Goal: Book appointment/travel/reservation

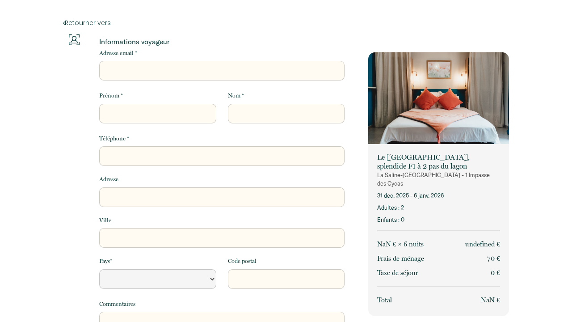
select select "Default select example"
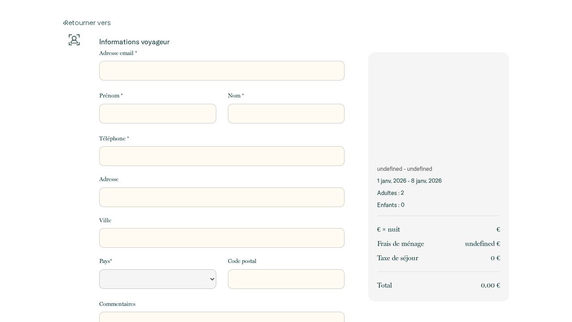
select select "Default select example"
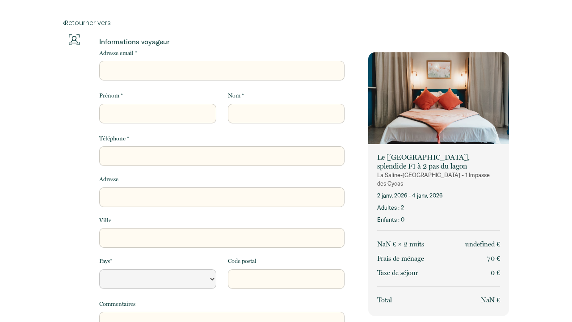
select select "Default select example"
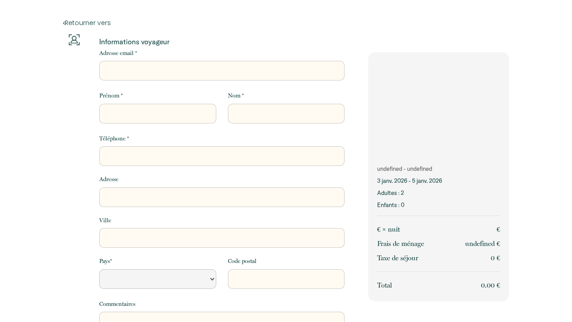
select select "Default select example"
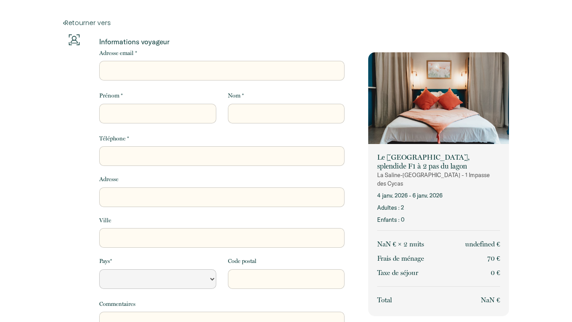
select select "Default select example"
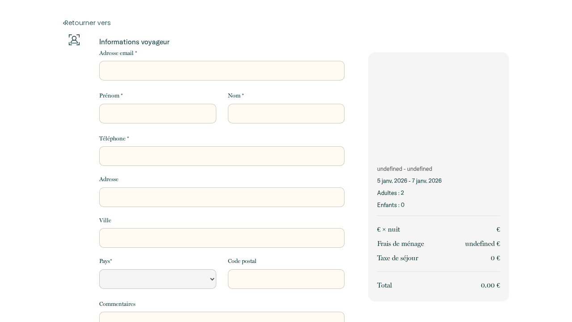
select select "Default select example"
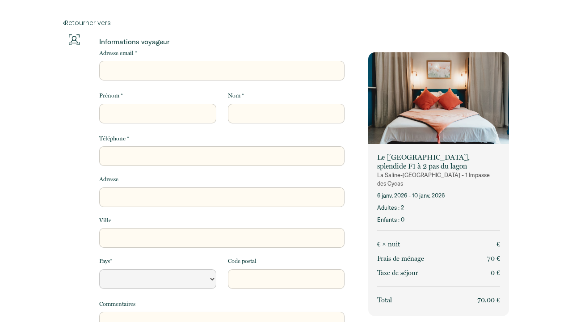
select select "Default select example"
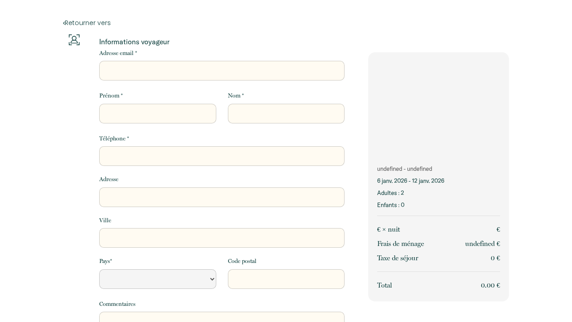
select select "Default select example"
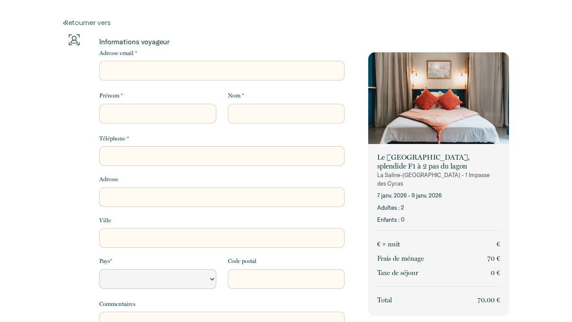
select select "Default select example"
